Goal: Task Accomplishment & Management: Manage account settings

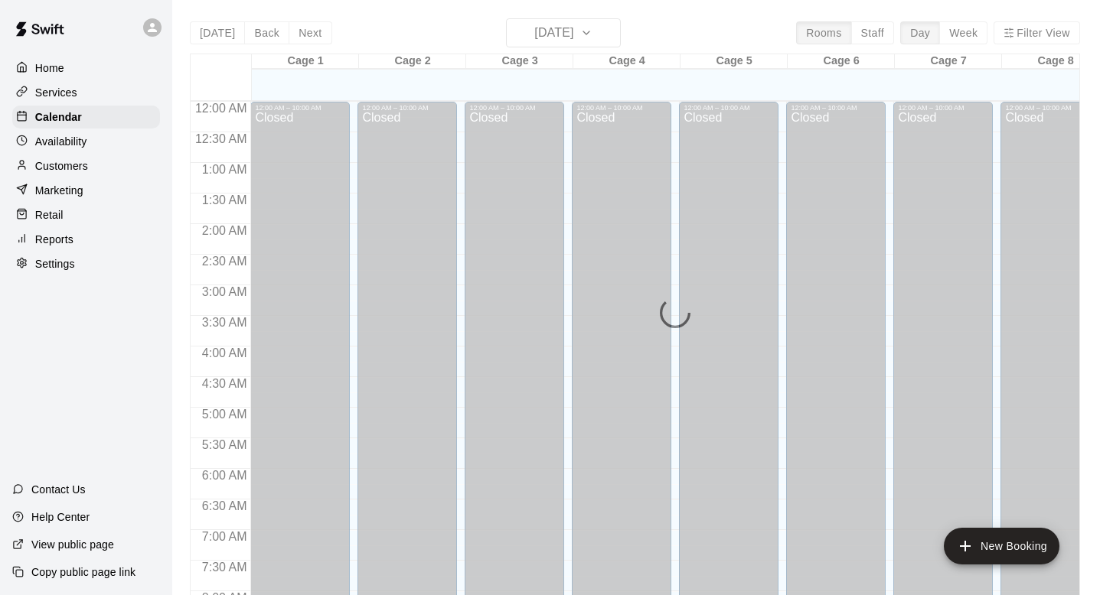
scroll to position [609, 0]
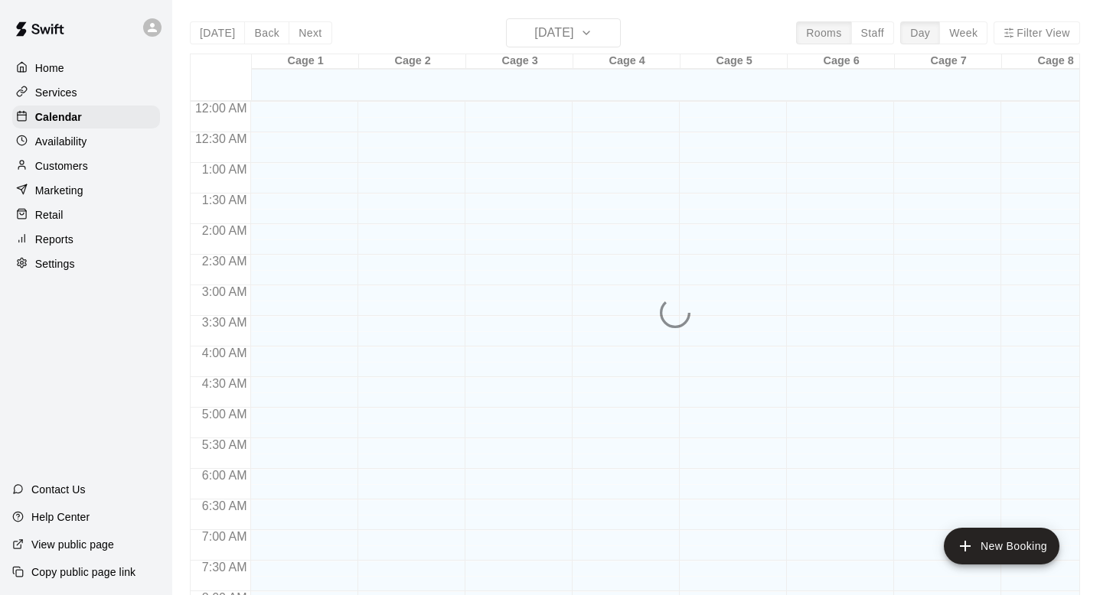
scroll to position [693, 0]
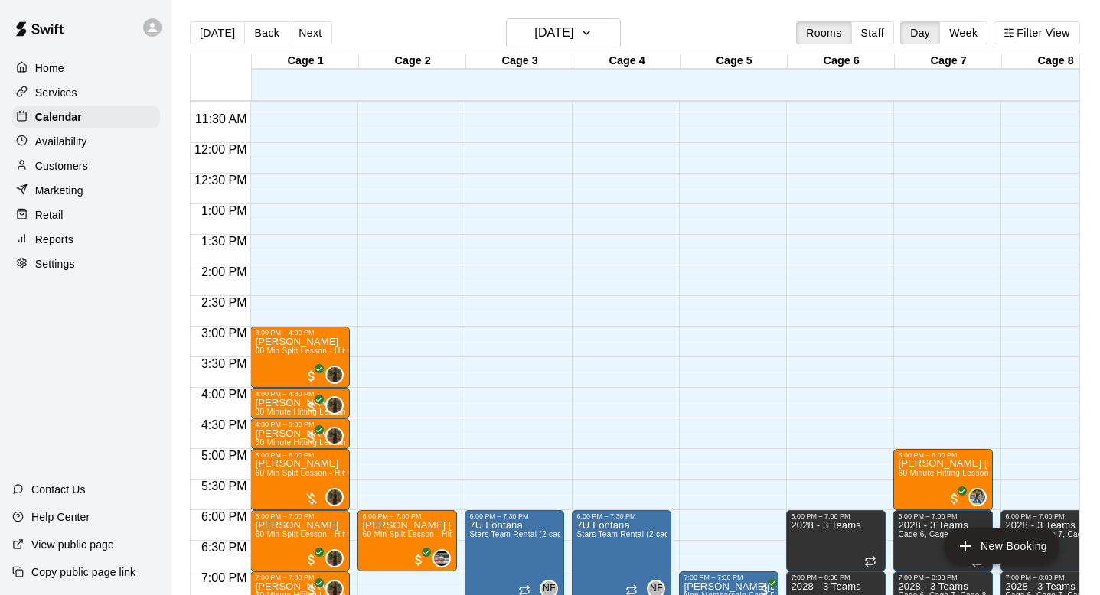
click at [262, 21] on div "[DATE] Back [DATE][DATE] Rooms Staff Day Week Filter View" at bounding box center [635, 35] width 890 height 35
click at [262, 38] on button "Back" at bounding box center [266, 32] width 45 height 23
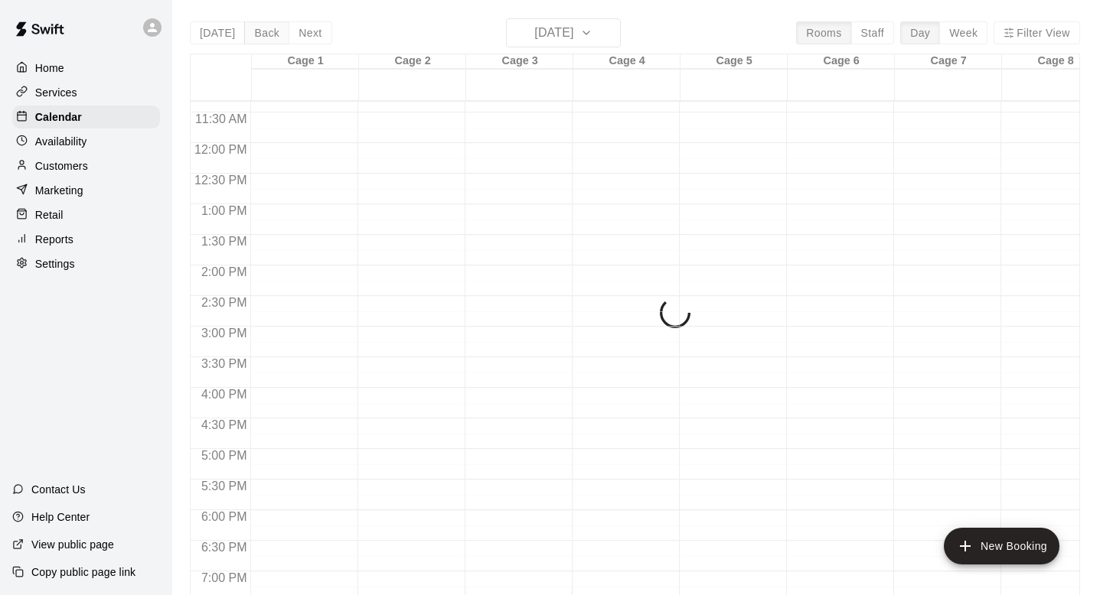
click at [262, 38] on div "[DATE] Back [DATE][DATE] Rooms Staff Day Week Filter View Cage 1 08 Wed Cage 2 …" at bounding box center [635, 315] width 890 height 595
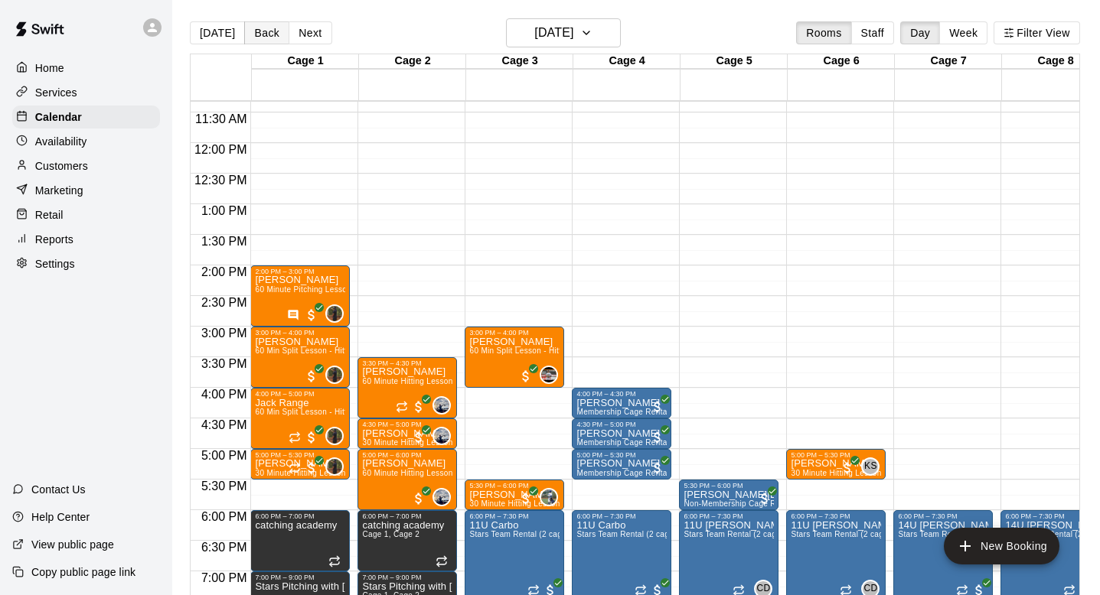
click at [262, 38] on button "Back" at bounding box center [266, 32] width 45 height 23
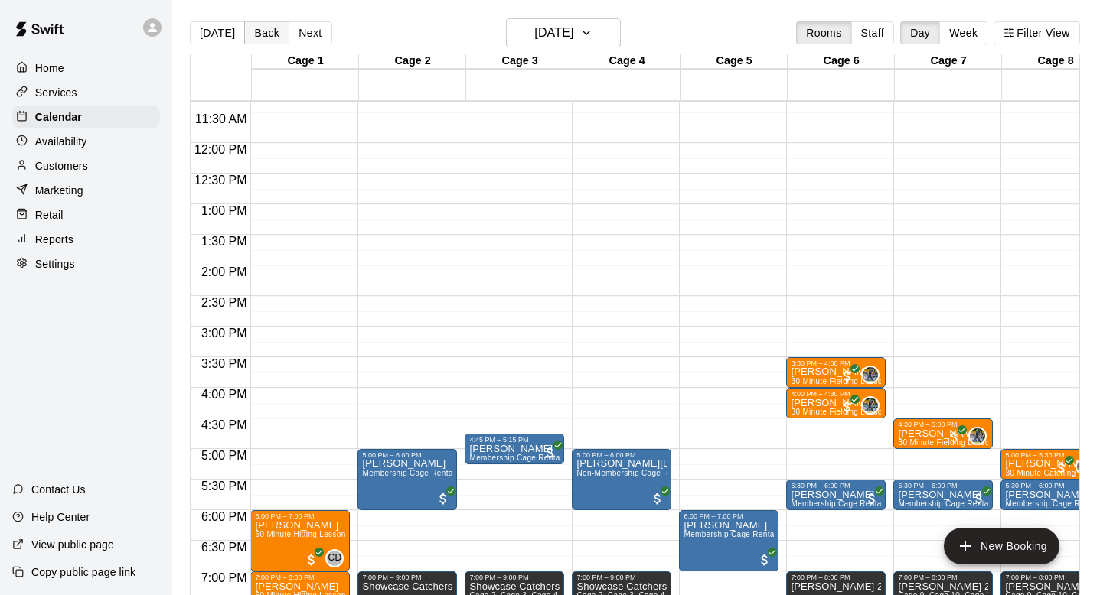
click at [262, 38] on button "Back" at bounding box center [266, 32] width 45 height 23
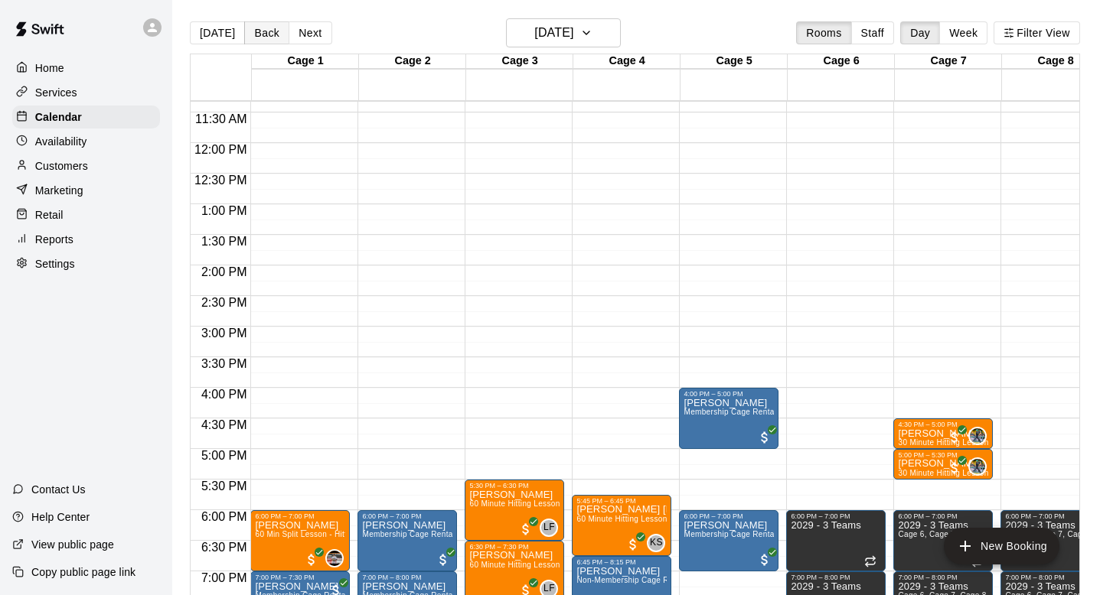
click at [262, 38] on button "Back" at bounding box center [266, 32] width 45 height 23
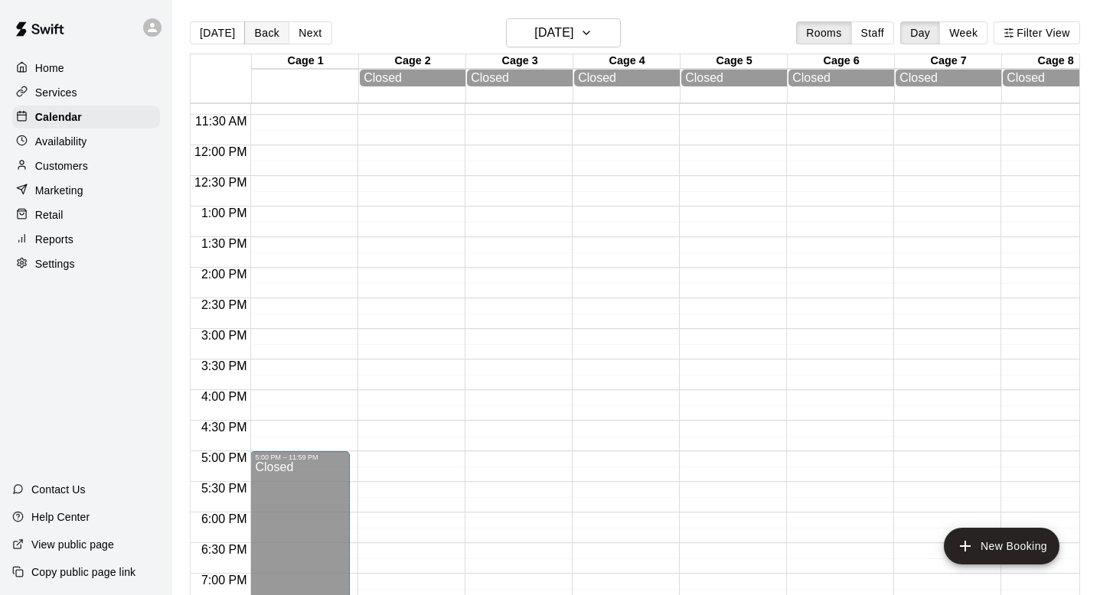
click at [262, 38] on button "Back" at bounding box center [266, 32] width 45 height 23
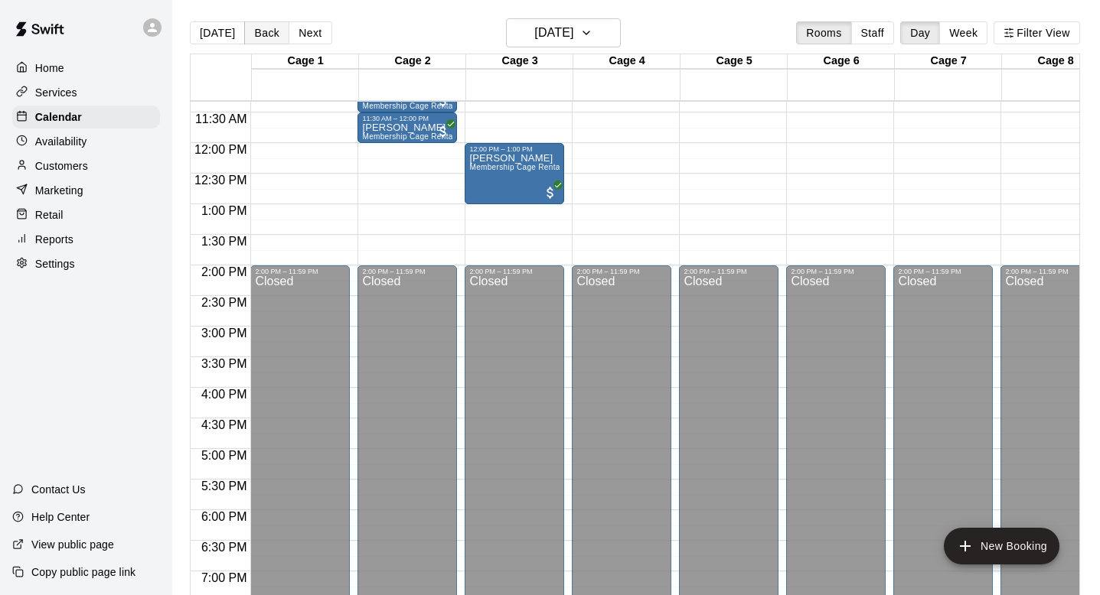
click at [262, 38] on button "Back" at bounding box center [266, 32] width 45 height 23
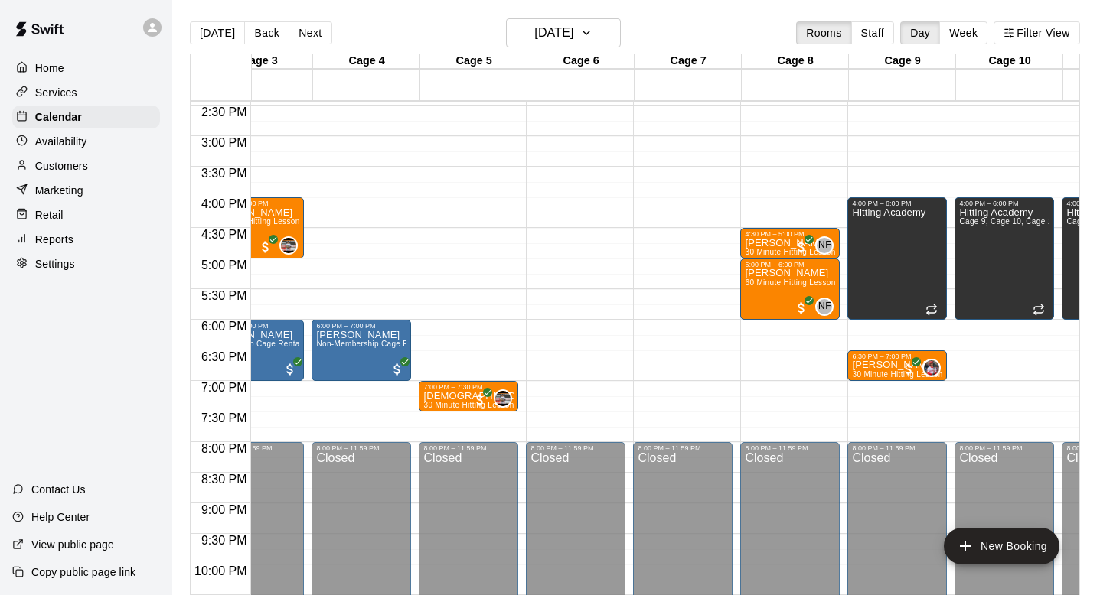
scroll to position [884, 341]
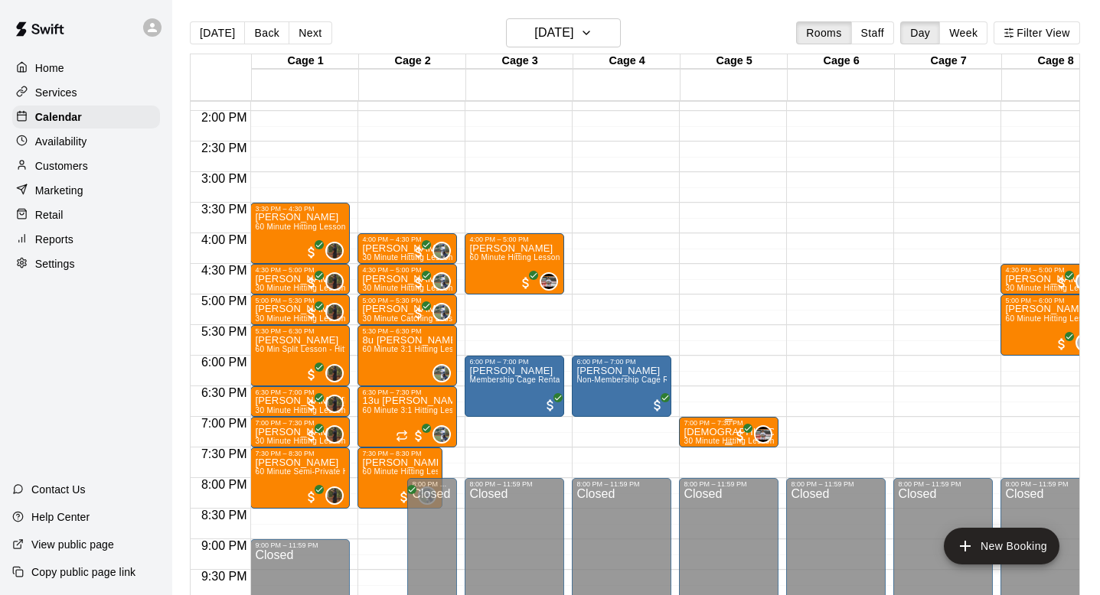
click at [692, 432] on p "[DEMOGRAPHIC_DATA][PERSON_NAME]" at bounding box center [728, 432] width 90 height 0
click at [697, 442] on icon "edit" at bounding box center [699, 448] width 18 height 18
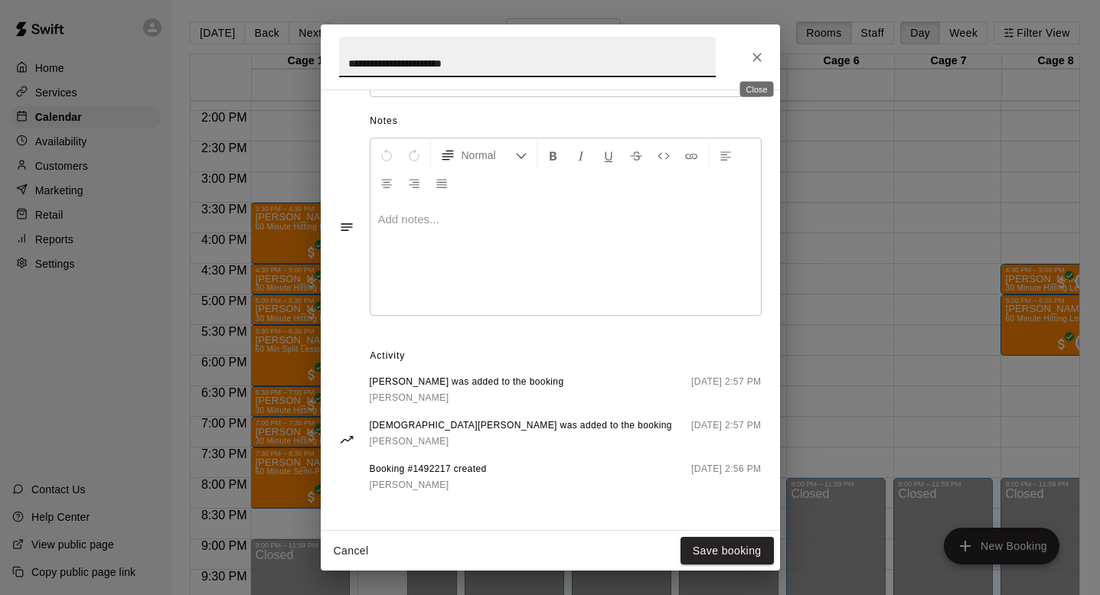
click at [756, 61] on icon "Close" at bounding box center [756, 57] width 15 height 15
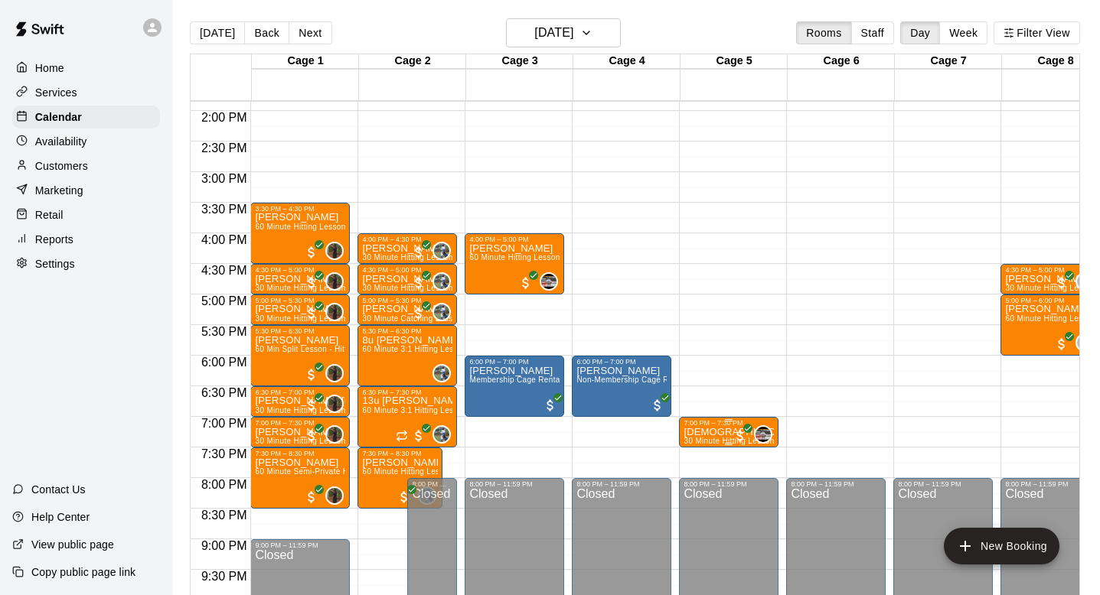
click at [702, 419] on div "7:00 PM – 7:30 PM [PERSON_NAME] 30 Minute Hitting Lesson 0" at bounding box center [728, 432] width 99 height 31
click at [700, 478] on img "edit" at bounding box center [696, 470] width 18 height 18
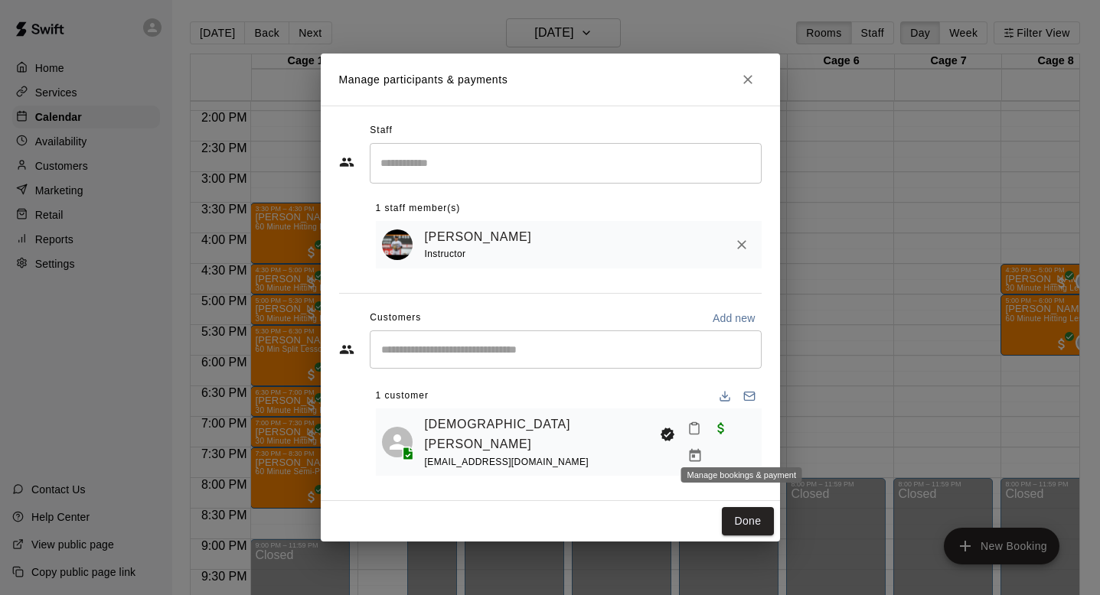
click at [700, 449] on icon "Manage bookings & payment" at bounding box center [694, 455] width 11 height 13
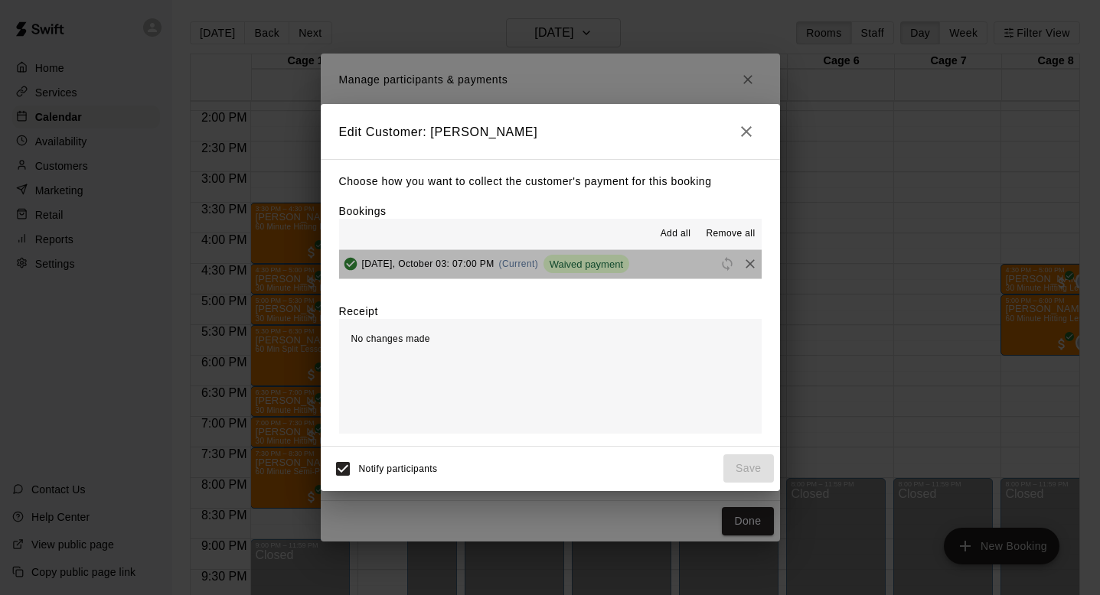
click at [658, 270] on button "[DATE], October 03: 07:00 PM (Current) Waived payment" at bounding box center [550, 264] width 422 height 28
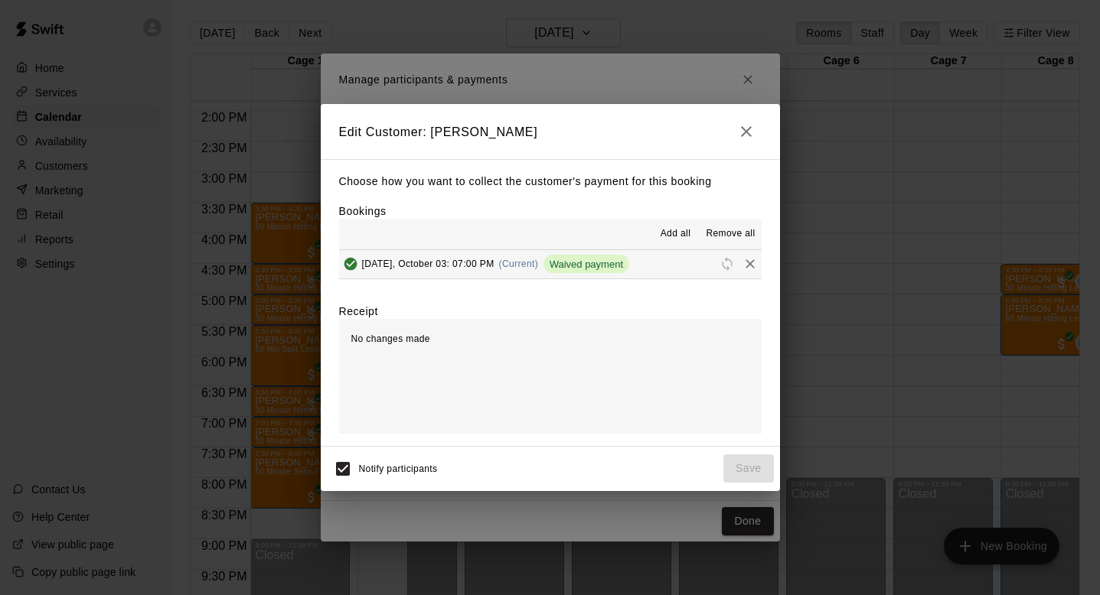
click at [736, 132] on button "button" at bounding box center [746, 131] width 31 height 31
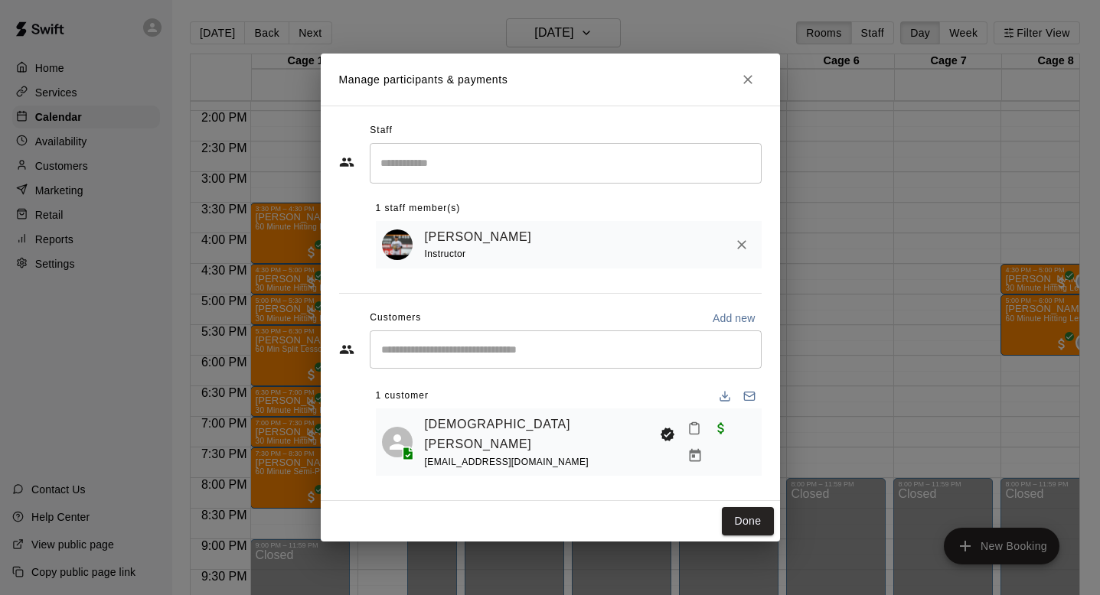
click at [749, 87] on icon "Close" at bounding box center [747, 79] width 15 height 15
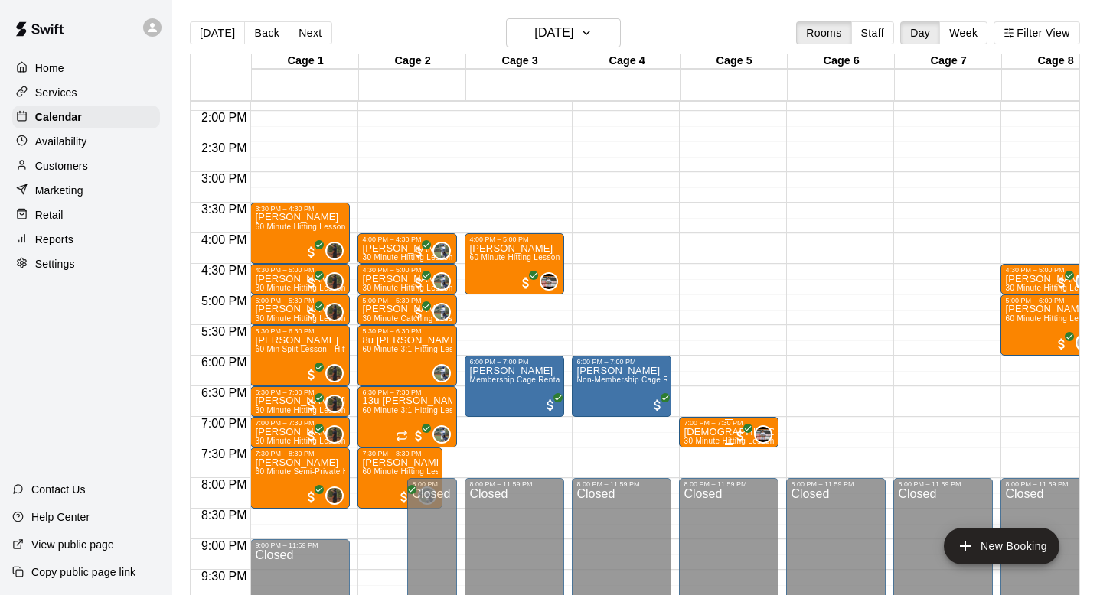
click at [700, 439] on icon "edit" at bounding box center [699, 444] width 18 height 18
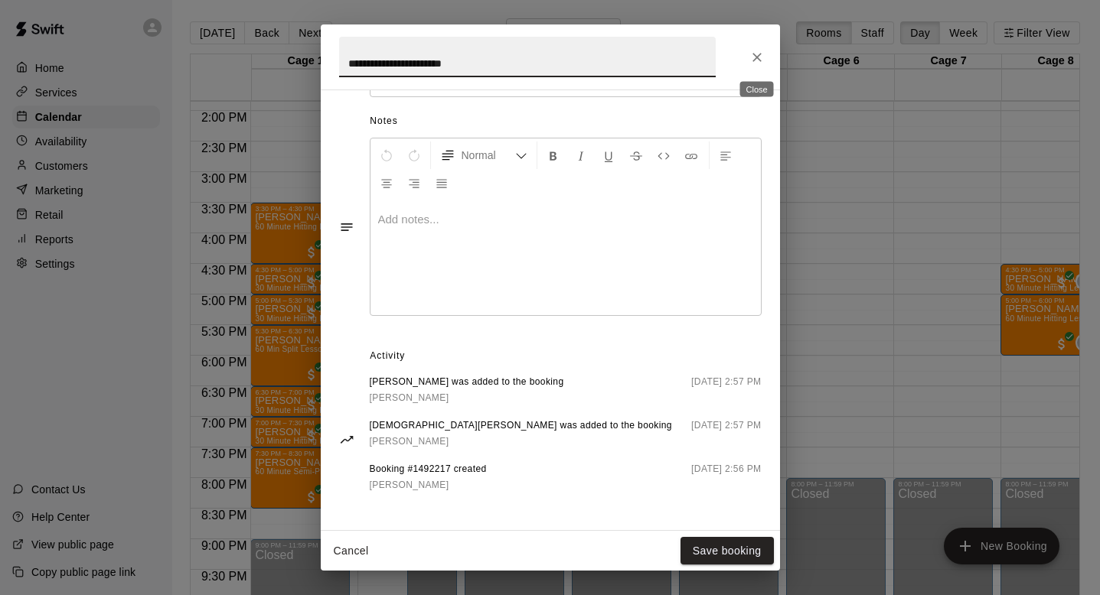
click at [756, 61] on icon "Close" at bounding box center [756, 57] width 15 height 15
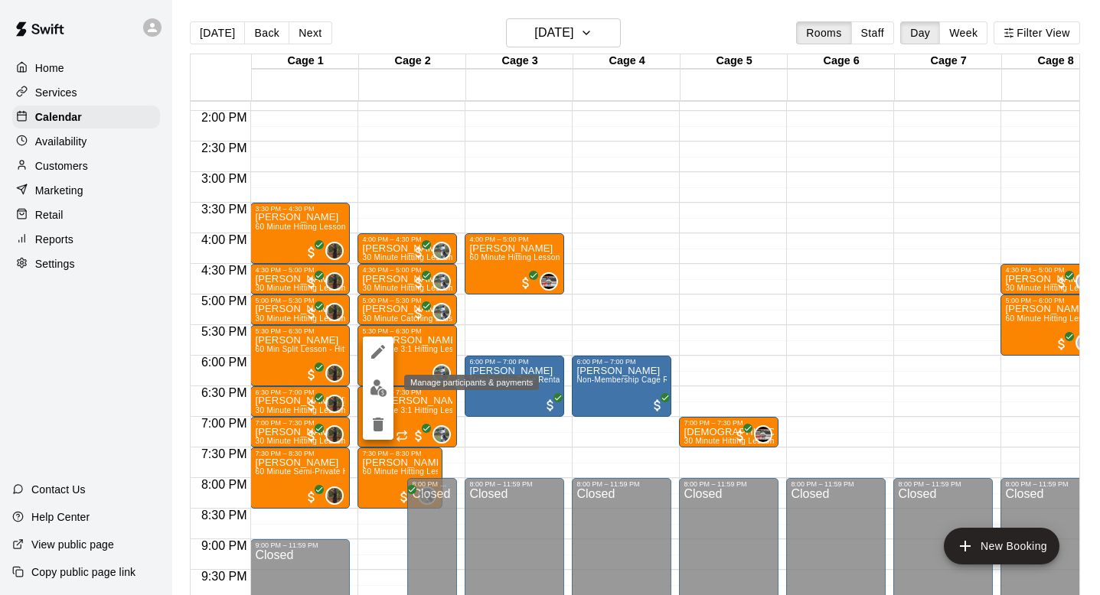
click at [373, 389] on img "edit" at bounding box center [379, 389] width 18 height 18
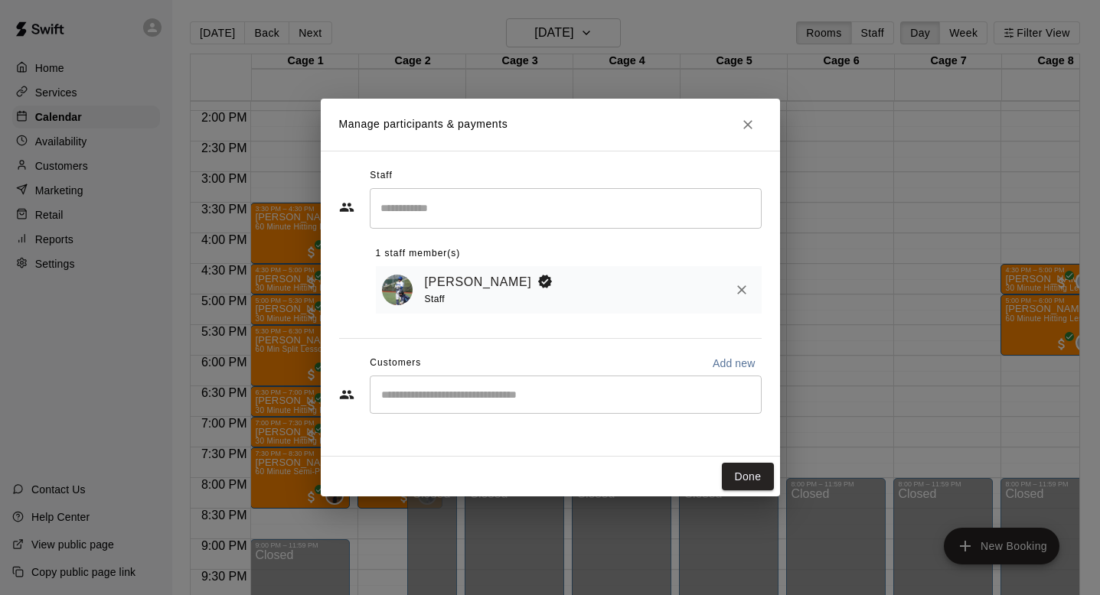
click at [762, 127] on h2 "Manage participants & payments" at bounding box center [550, 125] width 459 height 52
click at [748, 126] on icon "Close" at bounding box center [747, 124] width 15 height 15
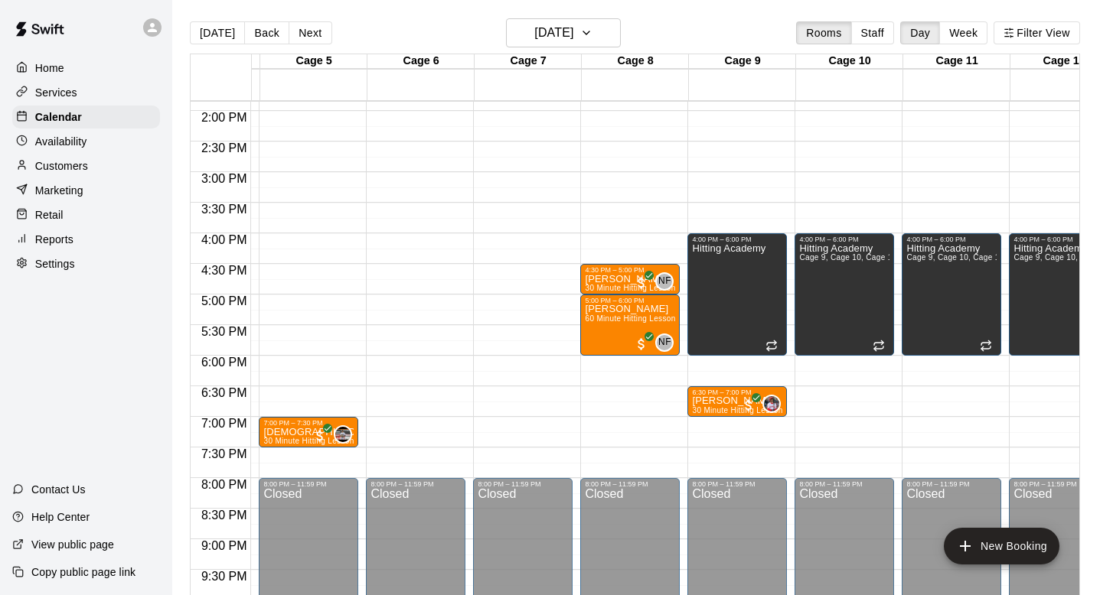
scroll to position [0, 0]
